Goal: Task Accomplishment & Management: Manage account settings

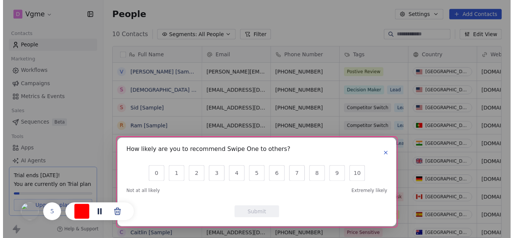
scroll to position [209, 411]
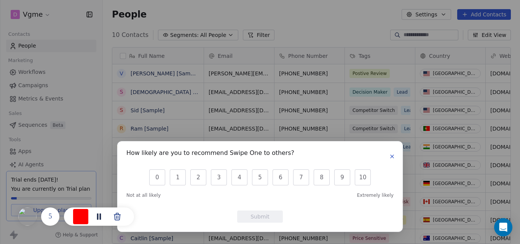
click at [102, 218] on body "D Vgme Contacts People Marketing Workflows Campaigns Metrics & Events Sales Seq…" at bounding box center [260, 122] width 520 height 244
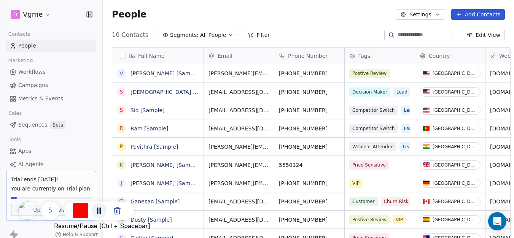
click at [100, 211] on icon "pause/resume capture" at bounding box center [99, 211] width 4 height 6
click at [94, 207] on icon "pause/resume capture" at bounding box center [89, 210] width 9 height 9
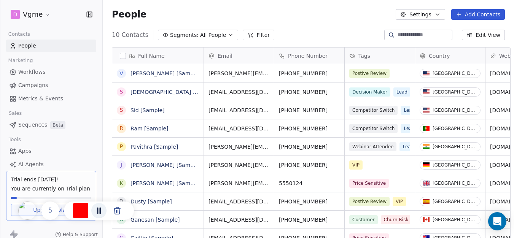
click at [43, 14] on html "D Vgme Contacts People Marketing Workflows Campaigns Metrics & Events Sales Seq…" at bounding box center [257, 119] width 514 height 238
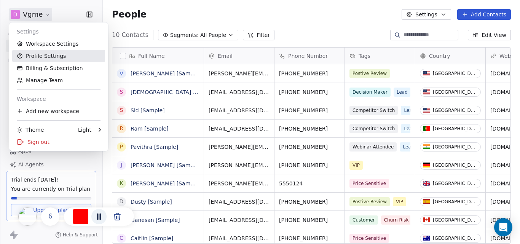
click at [48, 56] on link "Profile Settings" at bounding box center [58, 56] width 93 height 12
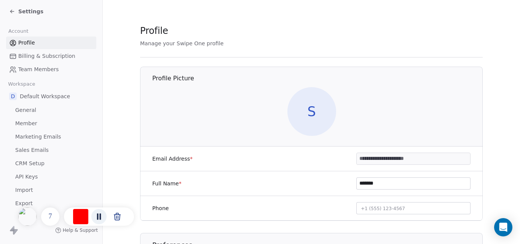
click at [49, 175] on link "API Keys" at bounding box center [51, 176] width 90 height 13
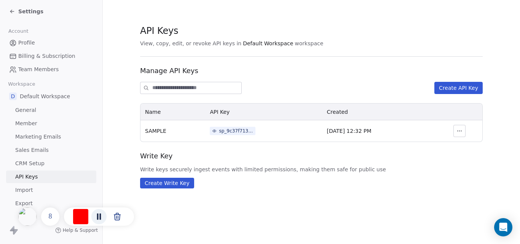
click at [466, 87] on button "Create API Key" at bounding box center [458, 88] width 48 height 12
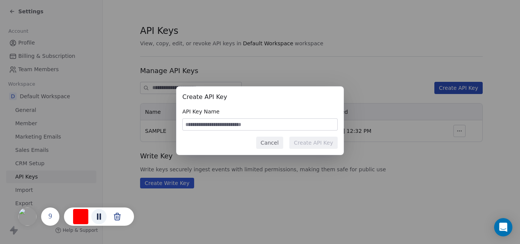
click at [229, 127] on input at bounding box center [260, 124] width 154 height 11
type input "****"
click at [317, 139] on button "Create API Key" at bounding box center [313, 143] width 48 height 12
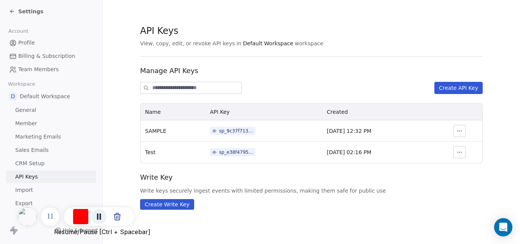
click at [99, 217] on icon "pause/resume capture" at bounding box center [98, 216] width 9 height 9
click at [462, 130] on icon "button" at bounding box center [459, 131] width 6 height 6
click at [212, 130] on icon at bounding box center [214, 131] width 5 height 5
click at [354, 64] on div "Your API Key Store this API key in a secure place, such as a password manager o…" at bounding box center [260, 122] width 520 height 244
click at [93, 215] on icon "pause/resume capture" at bounding box center [90, 216] width 6 height 6
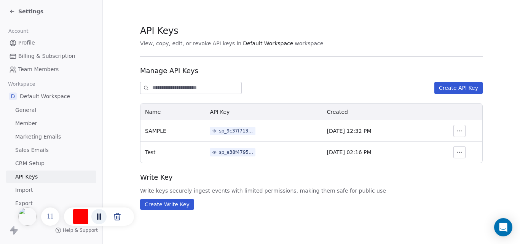
click at [212, 151] on icon at bounding box center [214, 152] width 5 height 5
click at [212, 153] on icon at bounding box center [214, 152] width 5 height 5
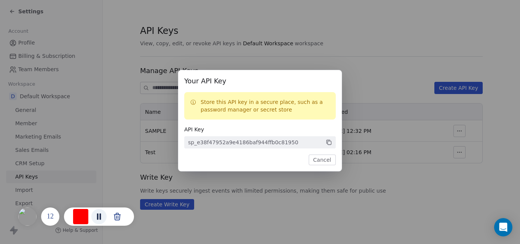
click at [382, 63] on div "Your API Key Store this API key in a secure place, such as a password manager o…" at bounding box center [260, 122] width 520 height 244
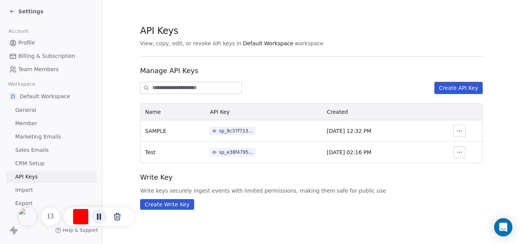
click at [212, 152] on icon at bounding box center [214, 152] width 5 height 5
click at [97, 218] on body "Settings Account Profile Billing & Subscription Team Members Workspace D Defaul…" at bounding box center [260, 122] width 520 height 244
click at [205, 161] on td "sp_e38f47952a9e4186baf944ffb0c81950" at bounding box center [263, 151] width 117 height 21
click at [212, 154] on icon at bounding box center [214, 152] width 5 height 5
click at [99, 216] on icon "pause/resume capture" at bounding box center [98, 216] width 9 height 9
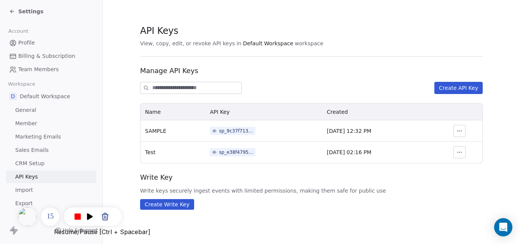
click at [93, 216] on icon "pause/resume capture" at bounding box center [90, 216] width 6 height 6
click at [99, 217] on icon "pause/resume capture" at bounding box center [98, 216] width 9 height 9
click at [213, 151] on icon at bounding box center [214, 152] width 3 height 2
click at [98, 215] on body "Settings Account Profile Billing & Subscription Team Members Workspace D Defaul…" at bounding box center [260, 122] width 520 height 244
click at [210, 155] on span "sp_e38f47952a9e4186baf944ffb0c81950" at bounding box center [233, 152] width 46 height 8
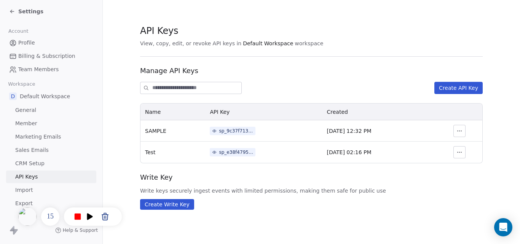
click at [98, 217] on body "Settings Account Profile Billing & Subscription Team Members Workspace D Defaul…" at bounding box center [260, 122] width 520 height 244
click at [93, 217] on icon "pause/resume capture" at bounding box center [90, 216] width 6 height 6
click at [212, 151] on icon at bounding box center [214, 152] width 5 height 5
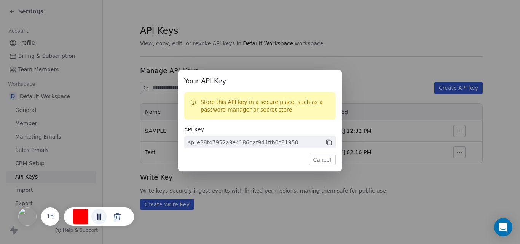
click at [325, 144] on icon at bounding box center [328, 142] width 7 height 7
click at [99, 216] on body "Settings Account Profile Billing & Subscription Team Members Workspace D Defaul…" at bounding box center [260, 122] width 520 height 244
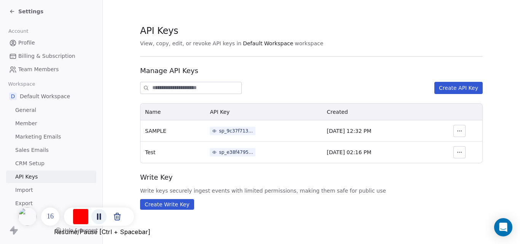
click at [99, 216] on icon "pause/resume capture" at bounding box center [98, 216] width 9 height 9
click at [93, 216] on icon "pause/resume capture" at bounding box center [90, 216] width 6 height 6
click at [98, 216] on icon "pause/resume capture" at bounding box center [99, 216] width 4 height 6
click at [293, 16] on section "API Keys View, copy, edit, or revoke API keys in Default Workspace workspace Ma…" at bounding box center [311, 117] width 417 height 234
click at [16, 11] on div "Settings" at bounding box center [26, 12] width 34 height 8
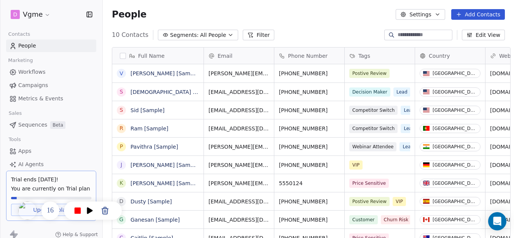
scroll to position [209, 411]
click at [196, 5] on div "People Settings Add Contacts" at bounding box center [308, 14] width 411 height 29
click at [322, 32] on div "10 Contacts Segments: All People Filter Edit View" at bounding box center [308, 35] width 411 height 12
click at [80, 212] on icon "finish capture" at bounding box center [78, 211] width 6 height 6
